Goal: Register for event/course

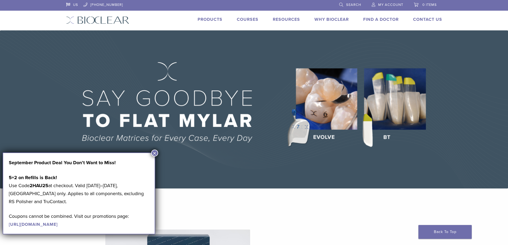
drag, startPoint x: 230, startPoint y: 121, endPoint x: 251, endPoint y: 54, distance: 70.9
click at [250, 19] on link "Courses" at bounding box center [248, 19] width 22 height 5
click at [154, 153] on button "×" at bounding box center [154, 153] width 7 height 7
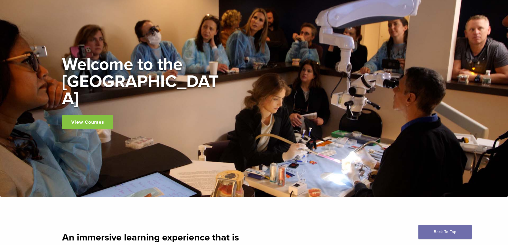
scroll to position [27, 0]
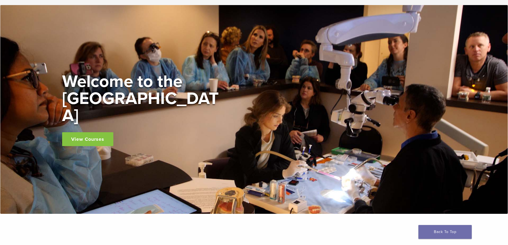
click at [93, 132] on link "View Courses" at bounding box center [87, 139] width 51 height 14
